Goal: Task Accomplishment & Management: Use online tool/utility

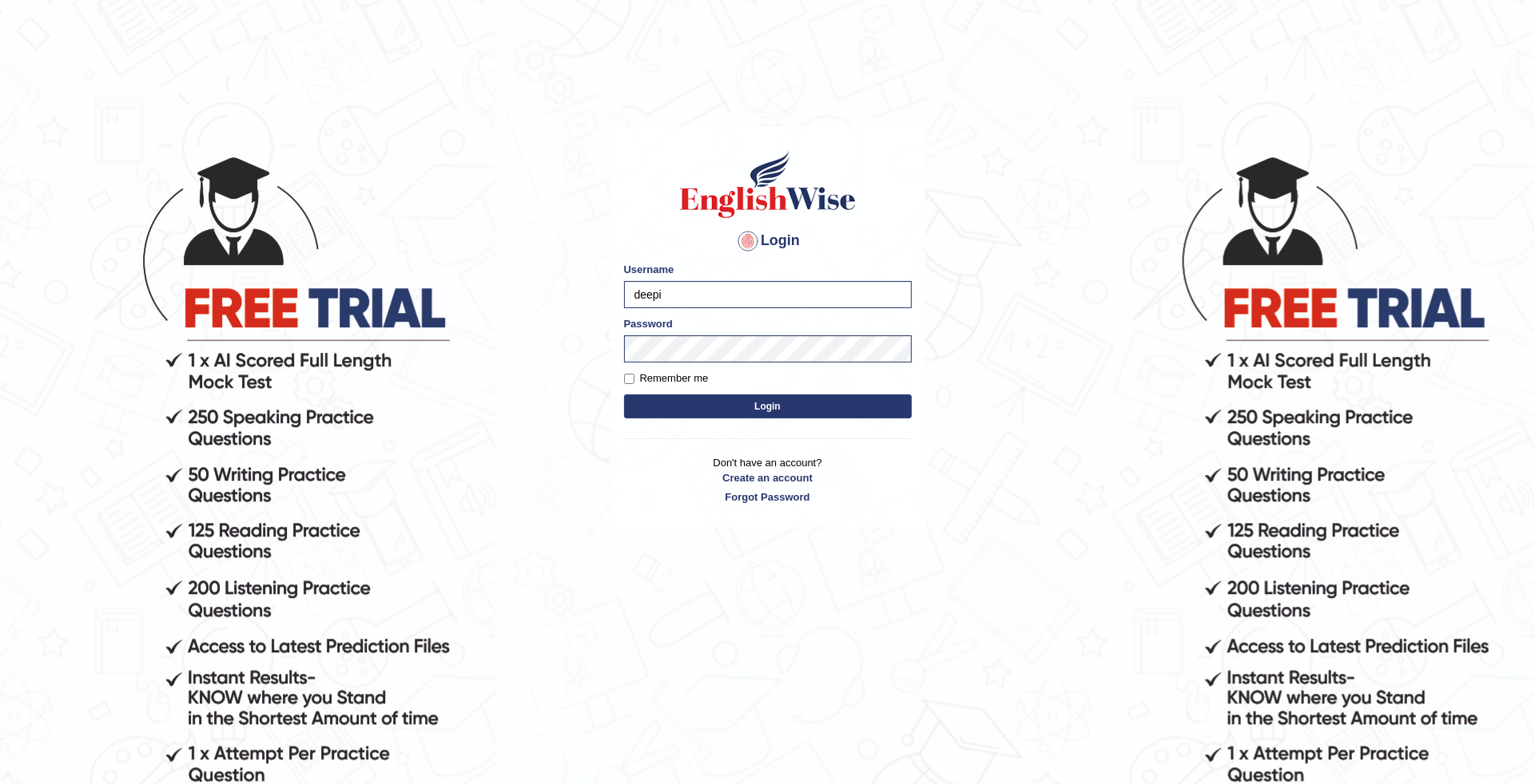
type input "deepika_online"
click at [691, 330] on div "Password" at bounding box center [768, 340] width 287 height 46
click at [755, 410] on button "Login" at bounding box center [768, 406] width 287 height 24
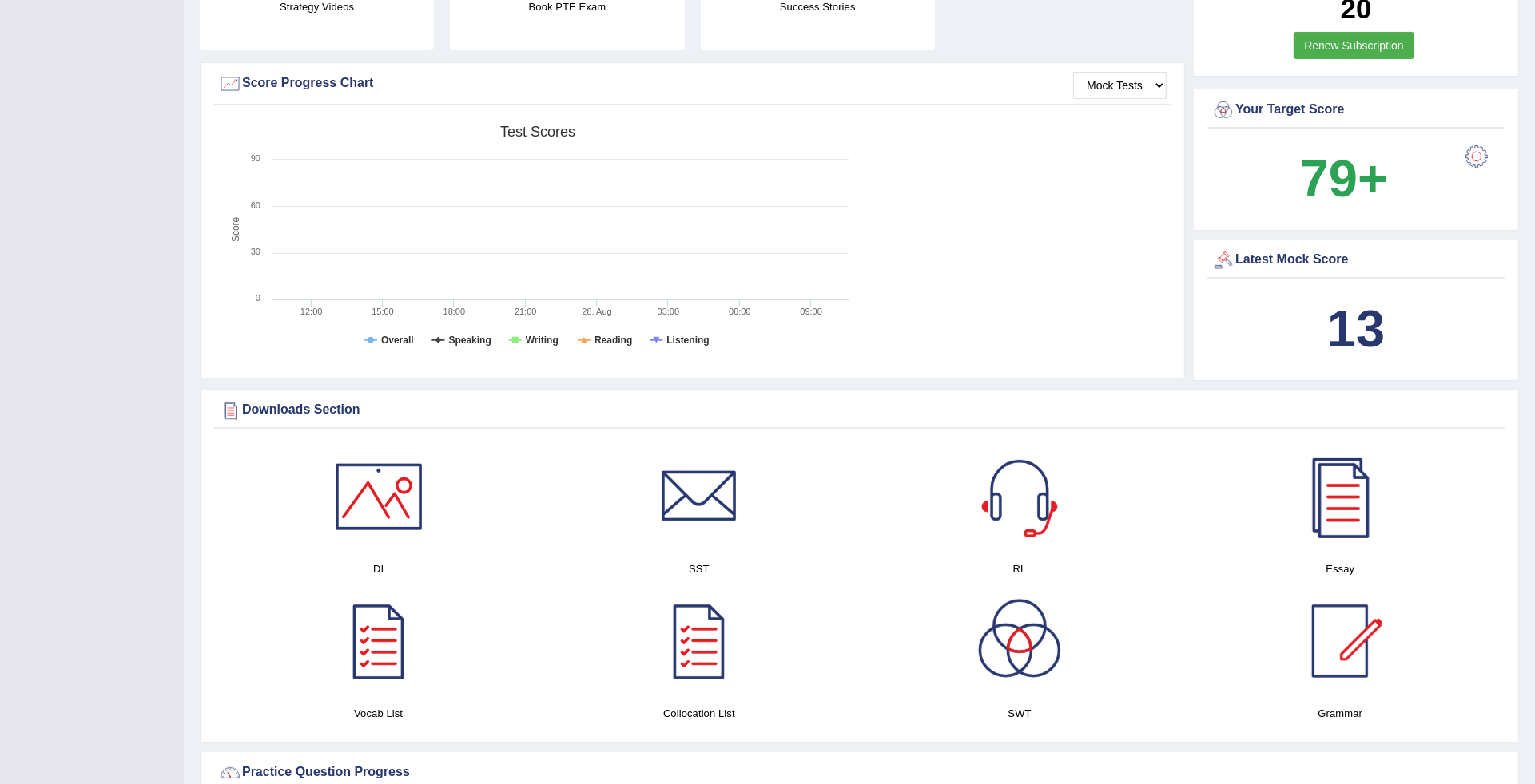
scroll to position [2092, 0]
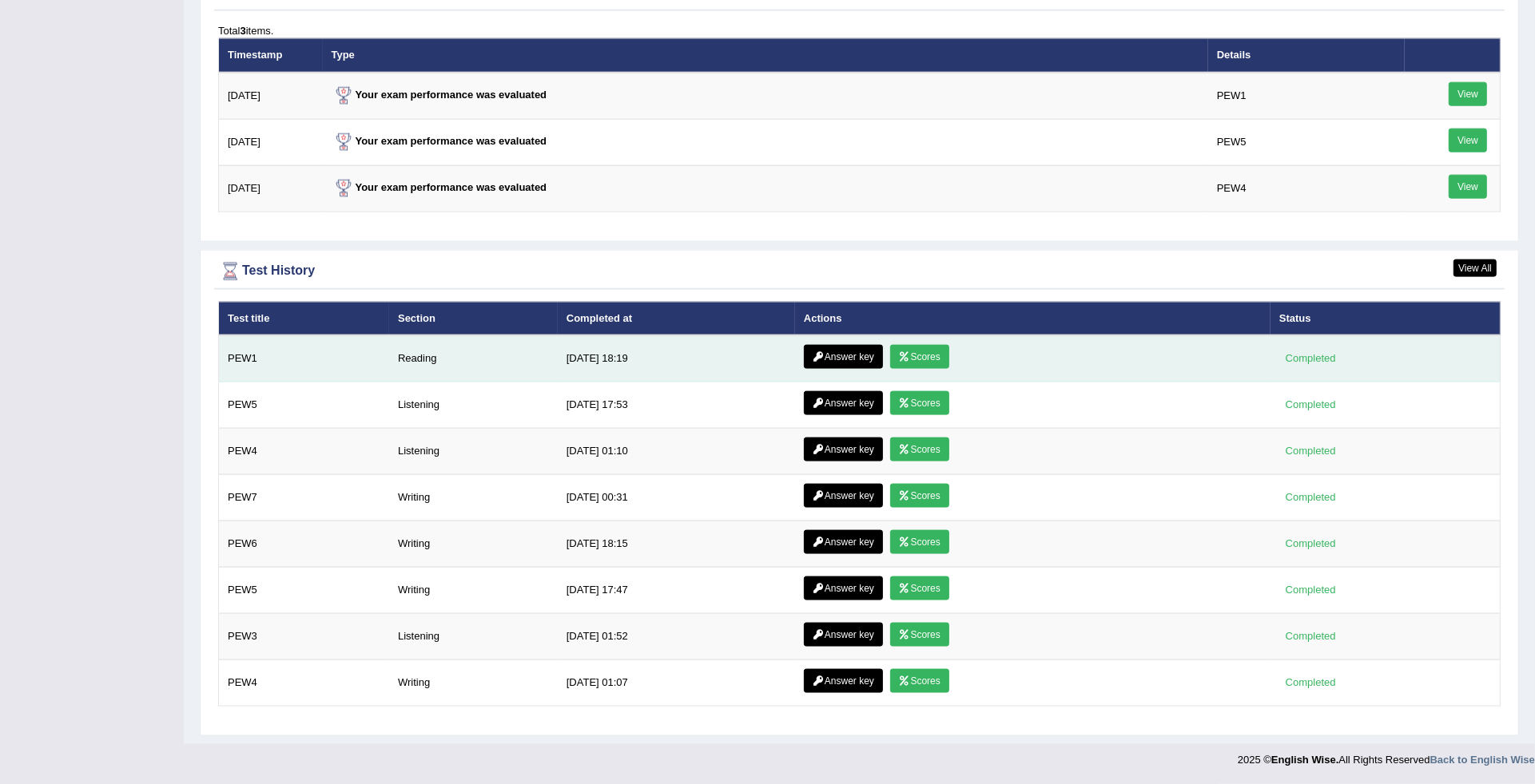
click at [909, 350] on link "Scores" at bounding box center [920, 357] width 59 height 24
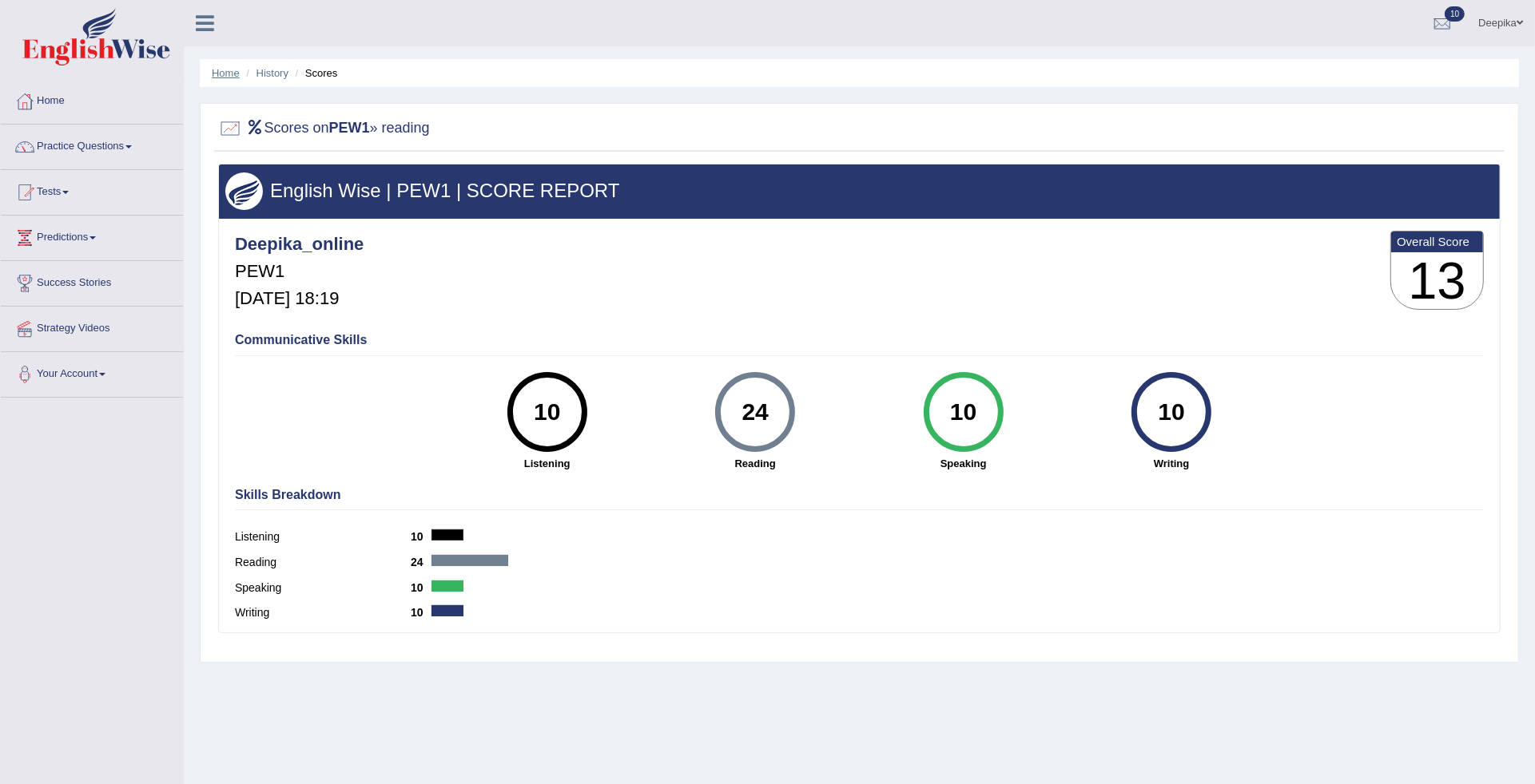
click at [221, 74] on link "Home" at bounding box center [225, 73] width 28 height 12
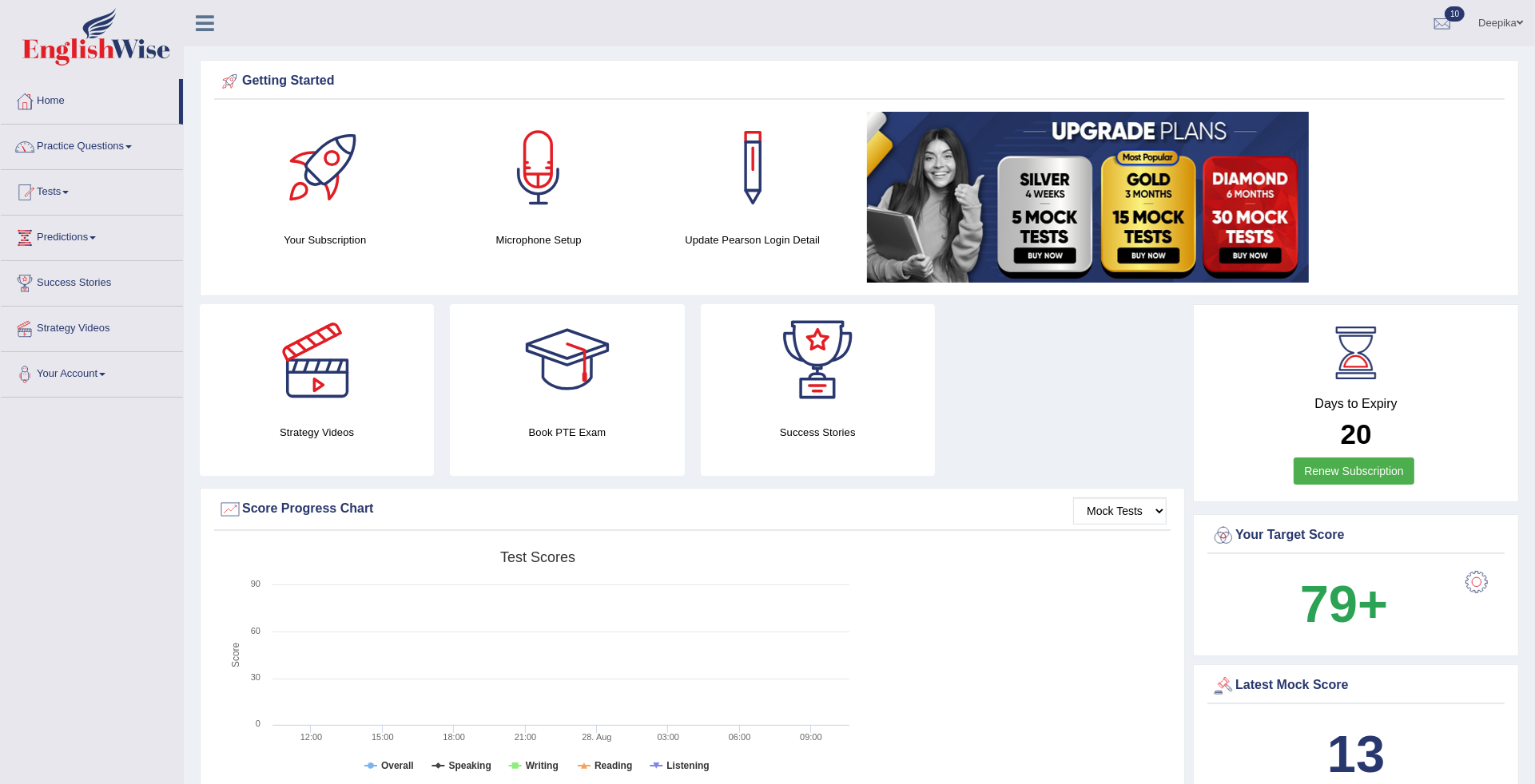
click at [133, 144] on link "Practice Questions" at bounding box center [91, 144] width 182 height 40
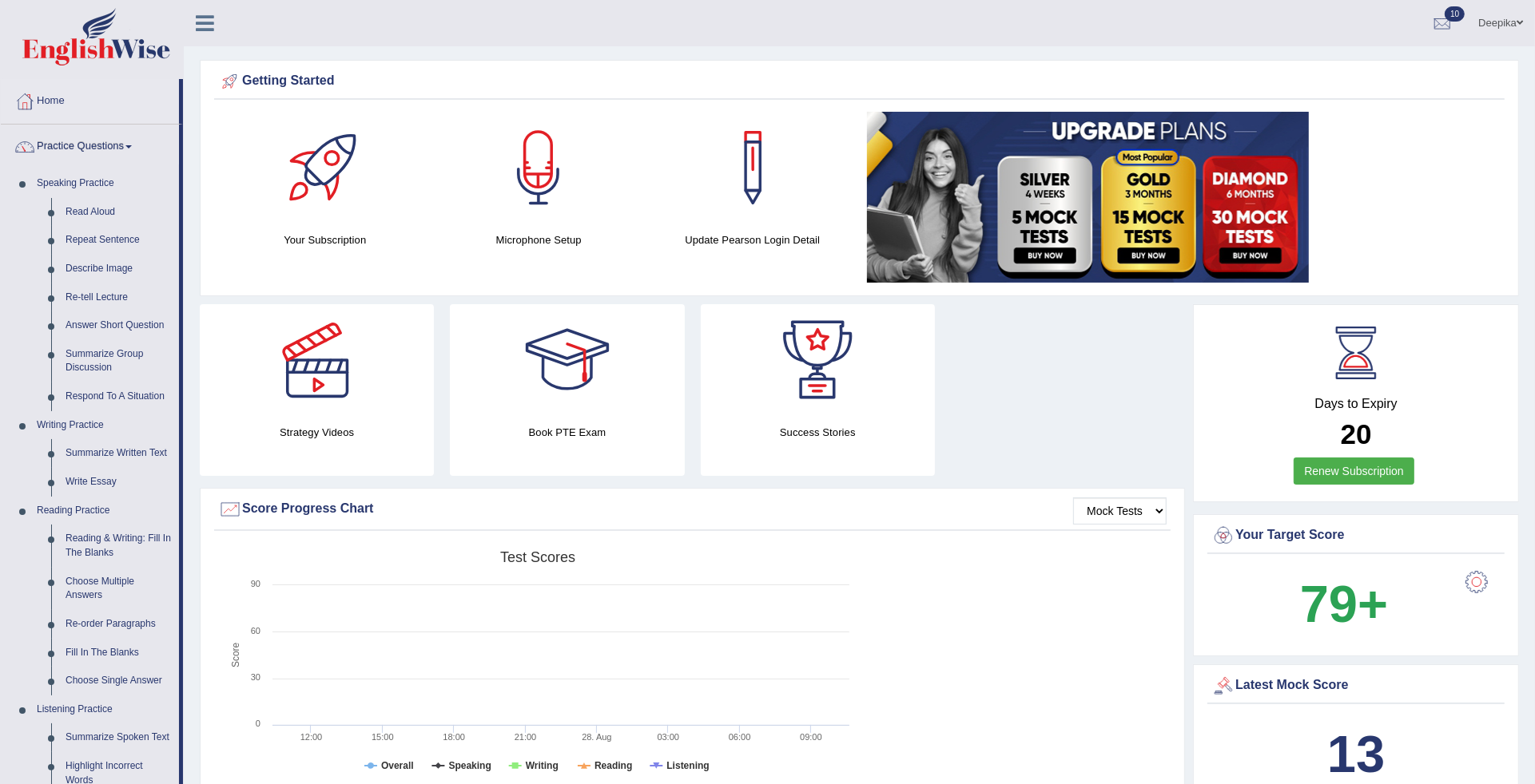
click at [129, 145] on link "Practice Questions" at bounding box center [90, 144] width 178 height 40
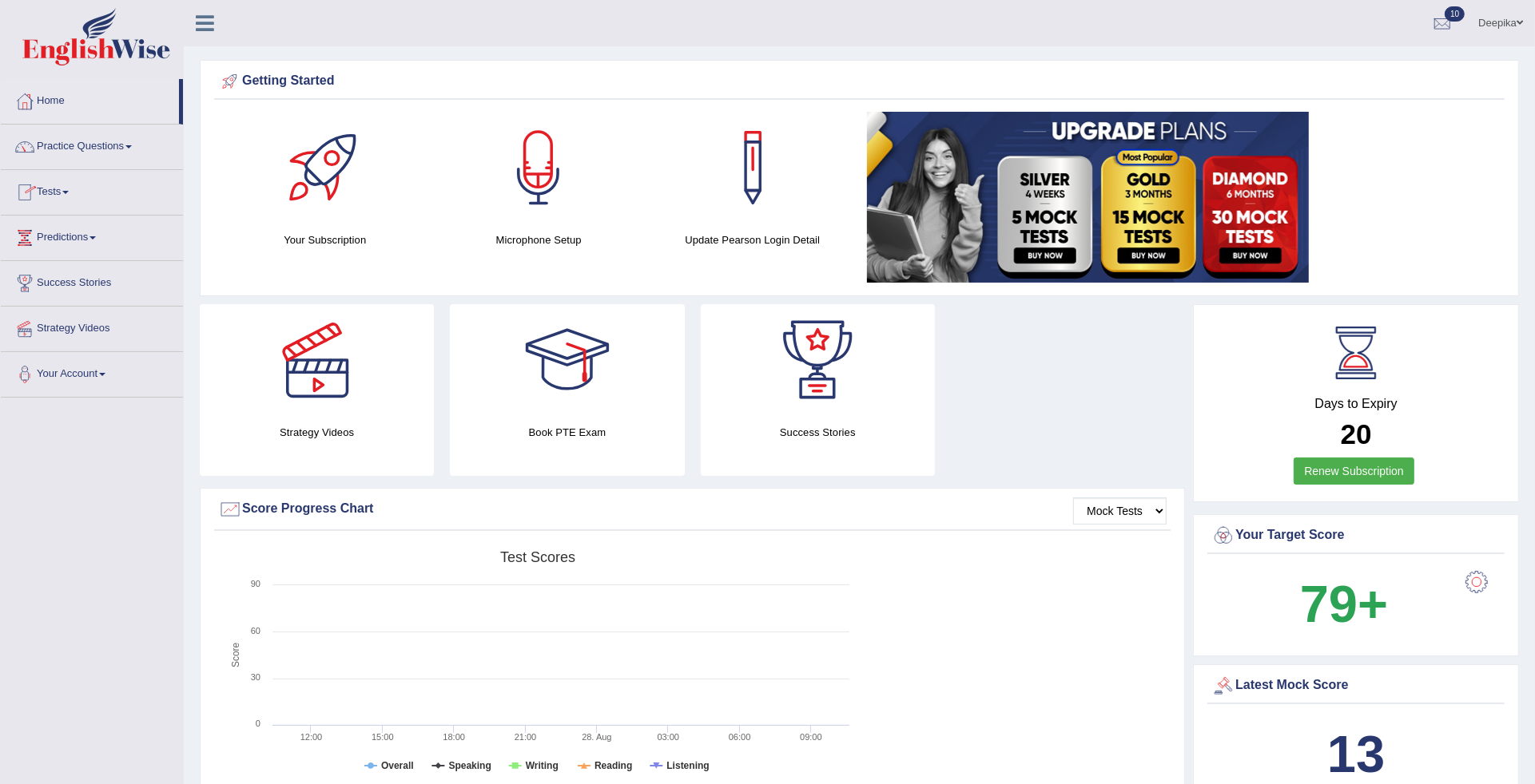
click at [68, 193] on span at bounding box center [65, 192] width 6 height 3
click at [70, 230] on link "Take Practice Sectional Test" at bounding box center [104, 229] width 150 height 29
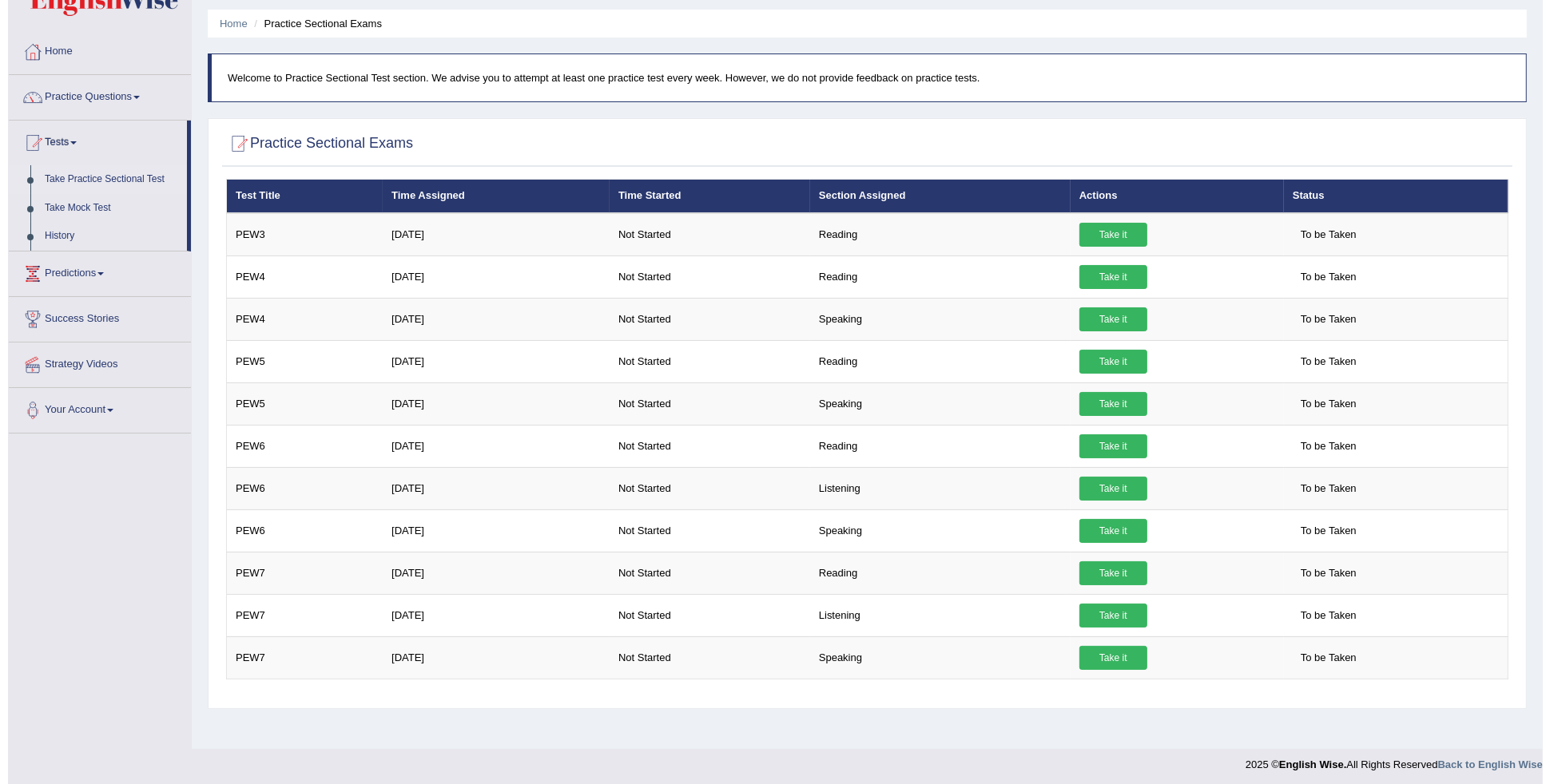
scroll to position [54, 0]
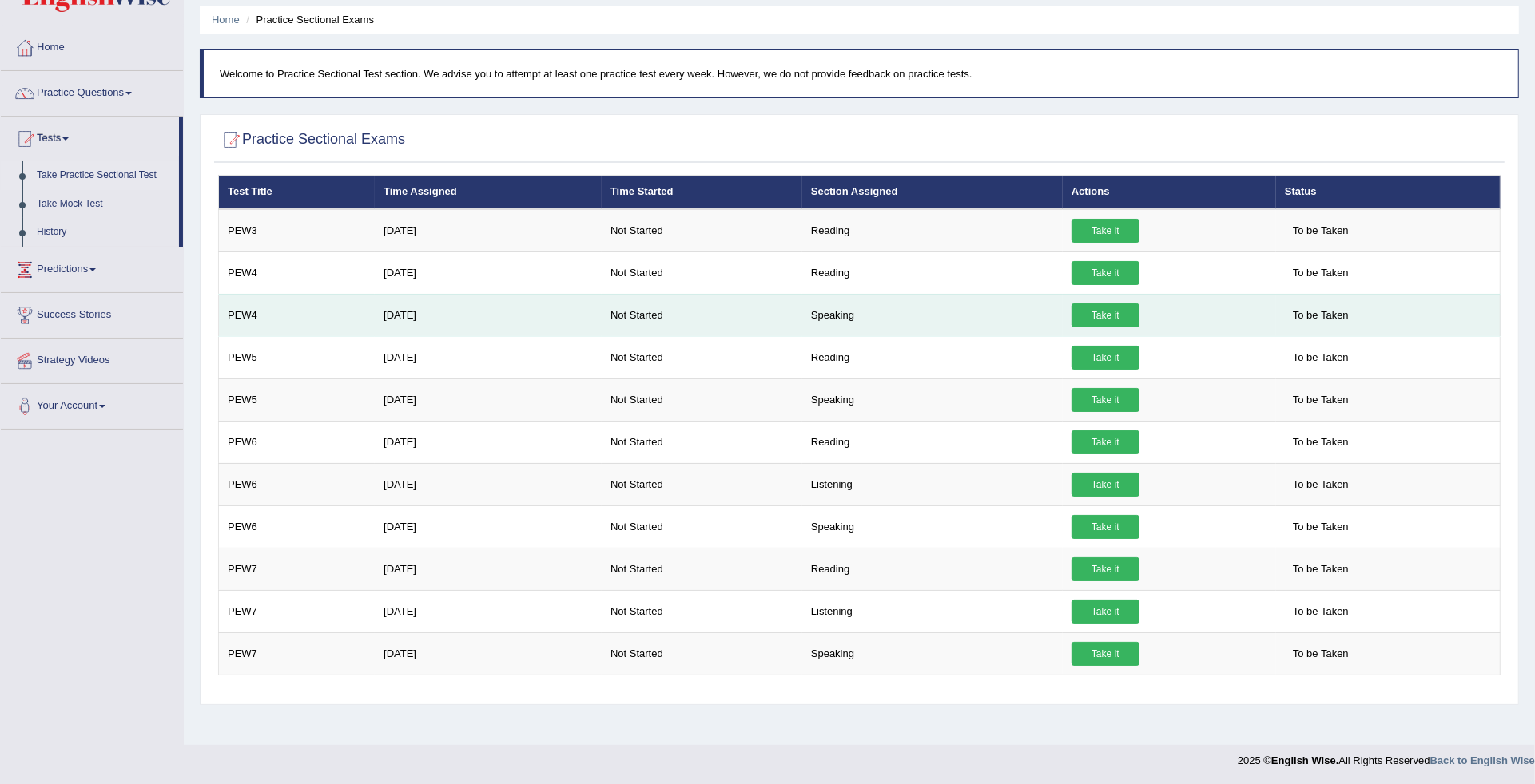
click at [1123, 311] on link "Take it" at bounding box center [1106, 316] width 68 height 24
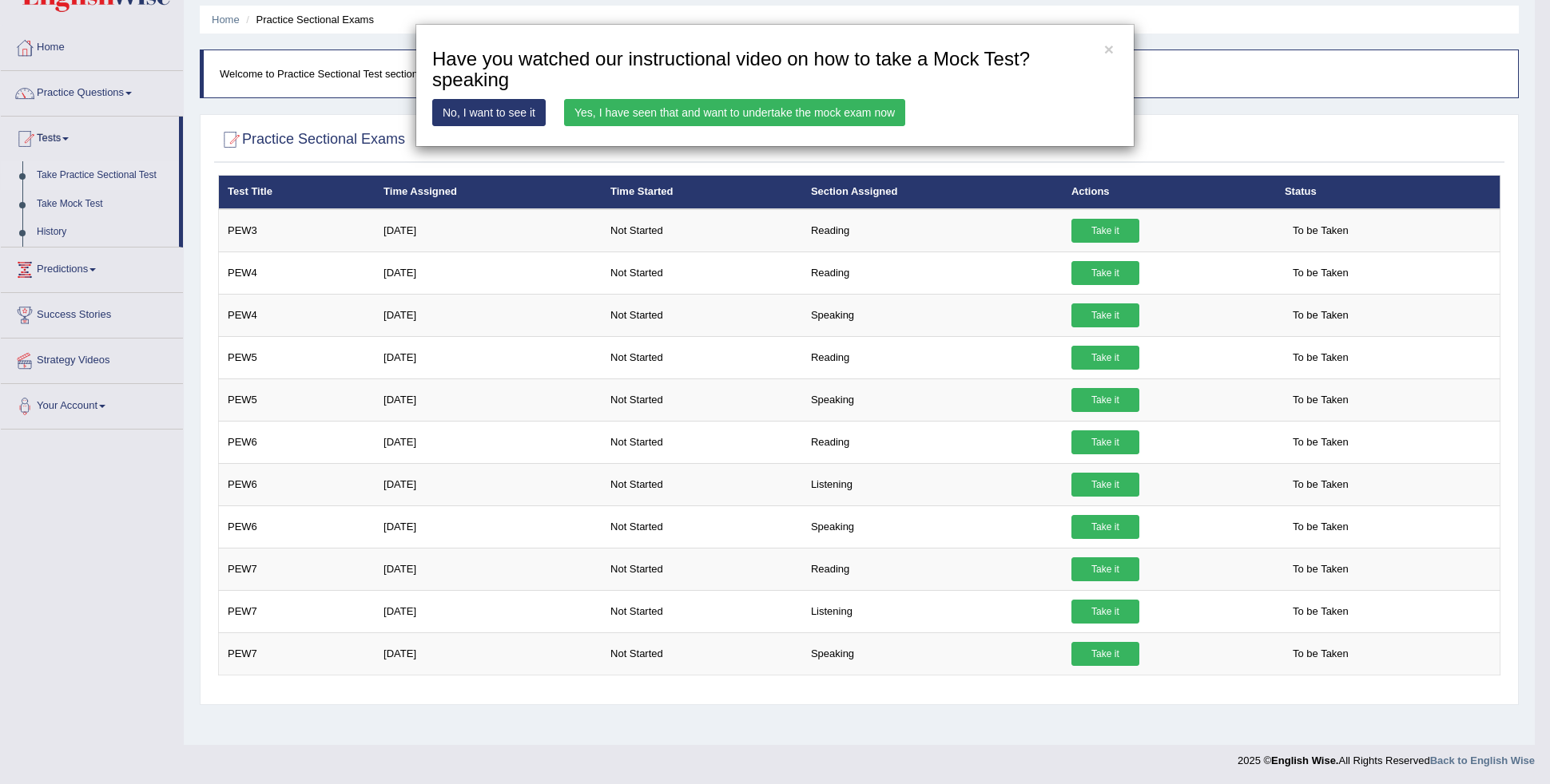
click at [873, 103] on link "Yes, I have seen that and want to undertake the mock exam now" at bounding box center [734, 112] width 341 height 27
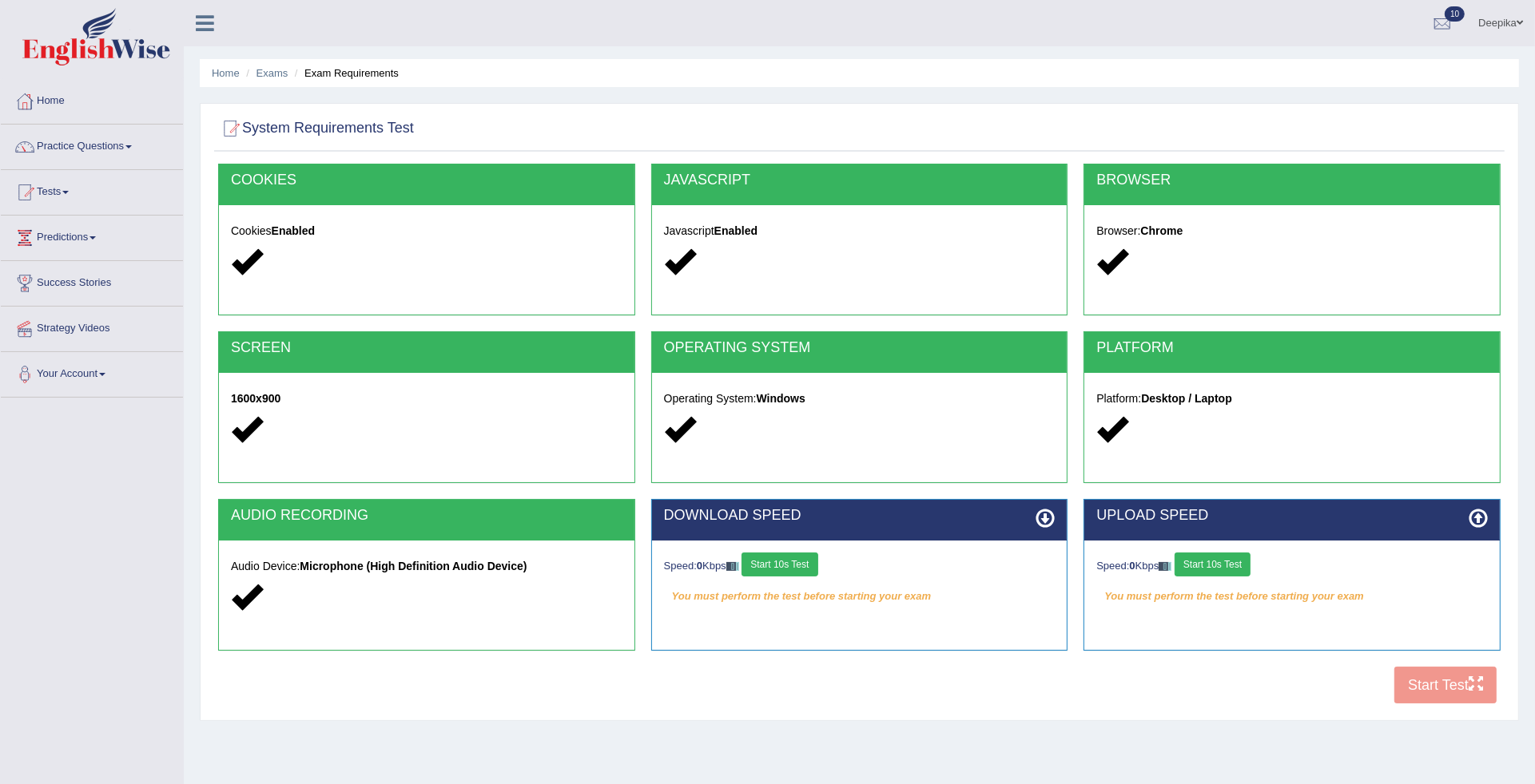
click at [783, 572] on button "Start 10s Test" at bounding box center [780, 565] width 76 height 24
click at [1240, 561] on button "Start 10s Test" at bounding box center [1213, 565] width 76 height 24
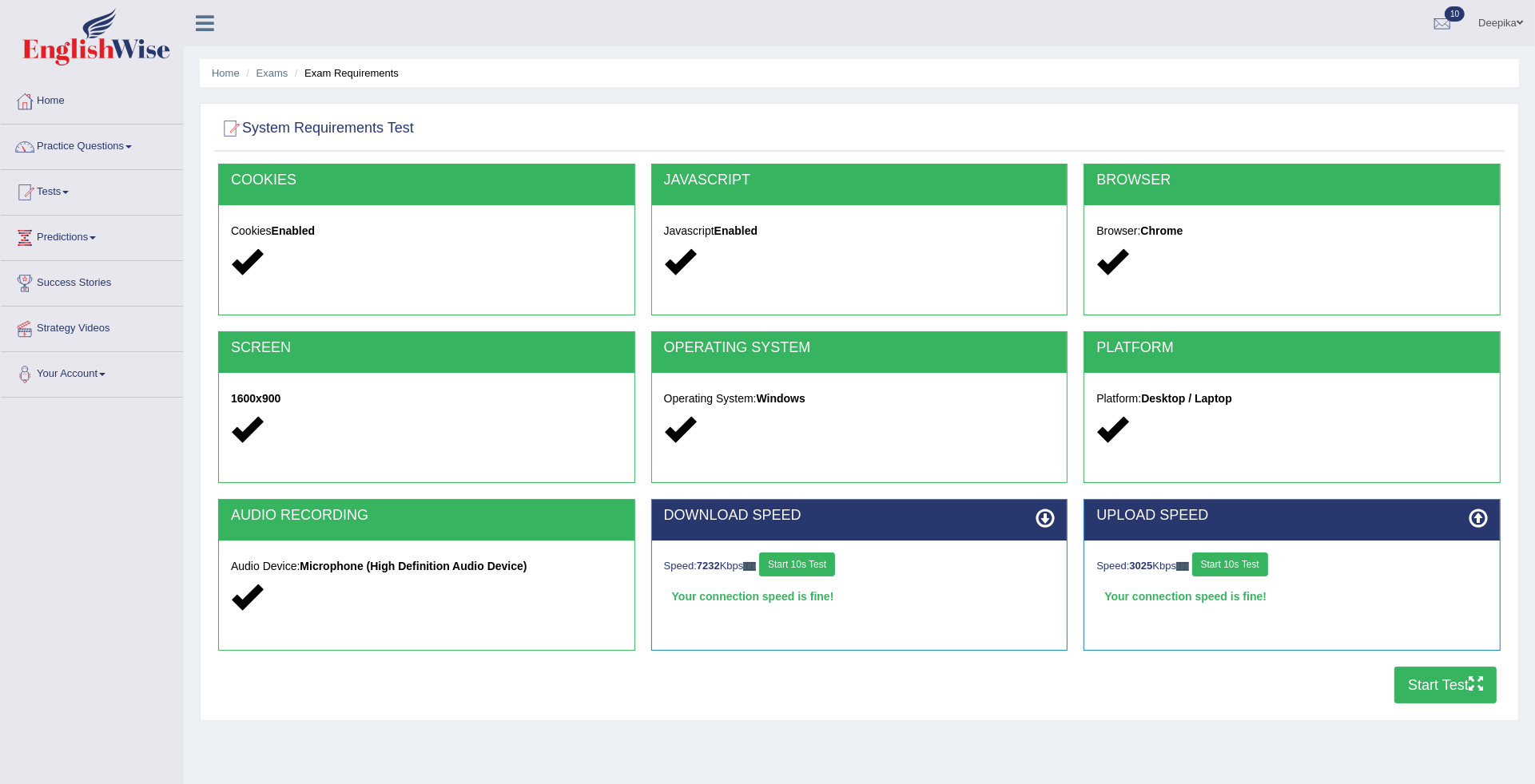
click at [1439, 675] on button "Start Test" at bounding box center [1445, 685] width 103 height 37
